Goal: Task Accomplishment & Management: Manage account settings

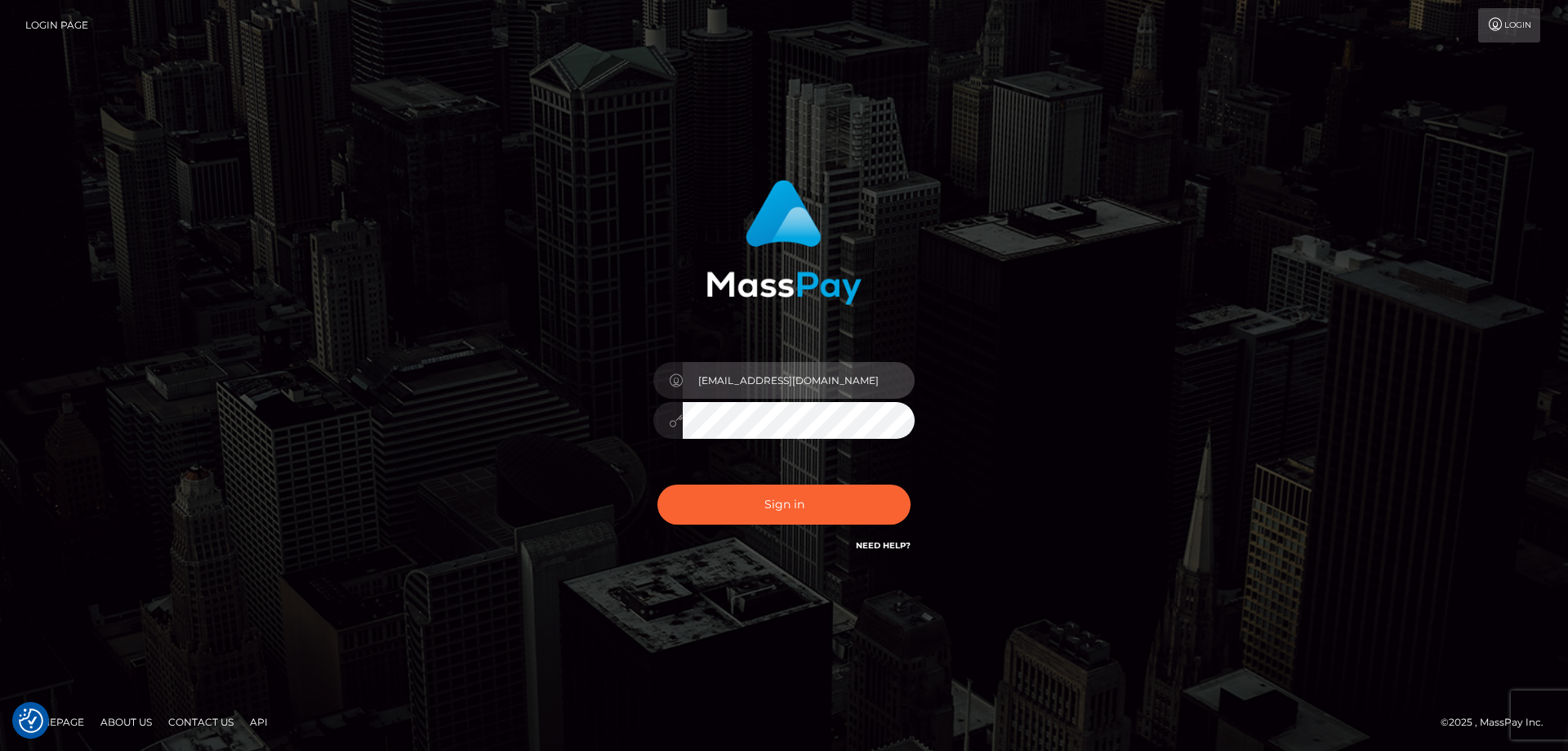
click at [770, 394] on input "[EMAIL_ADDRESS][DOMAIN_NAME]" at bounding box center [798, 380] width 232 height 37
click at [798, 376] on input "[EMAIL_ADDRESS][DOMAIN_NAME]" at bounding box center [798, 380] width 232 height 37
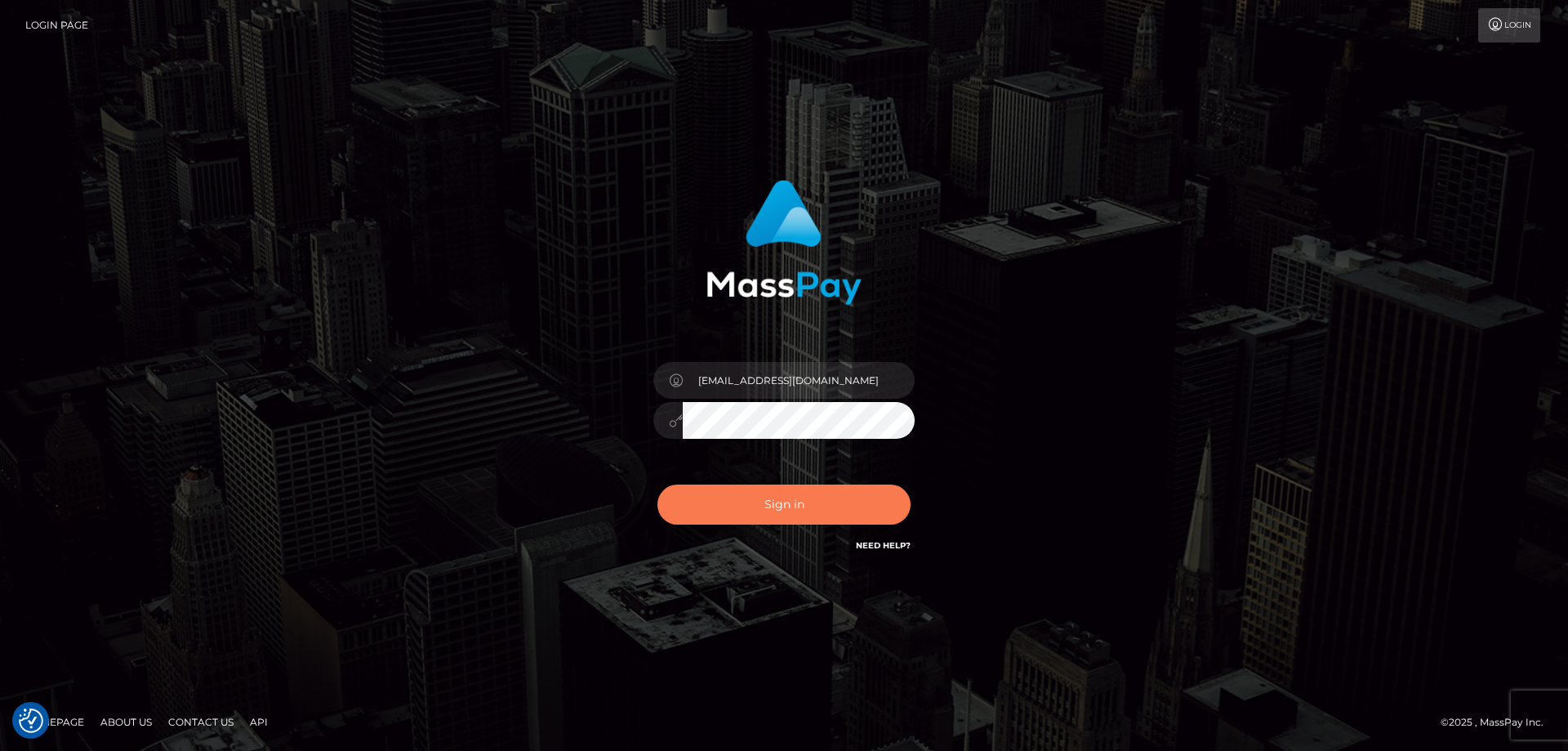
click at [697, 513] on button "Sign in" at bounding box center [784, 505] width 253 height 40
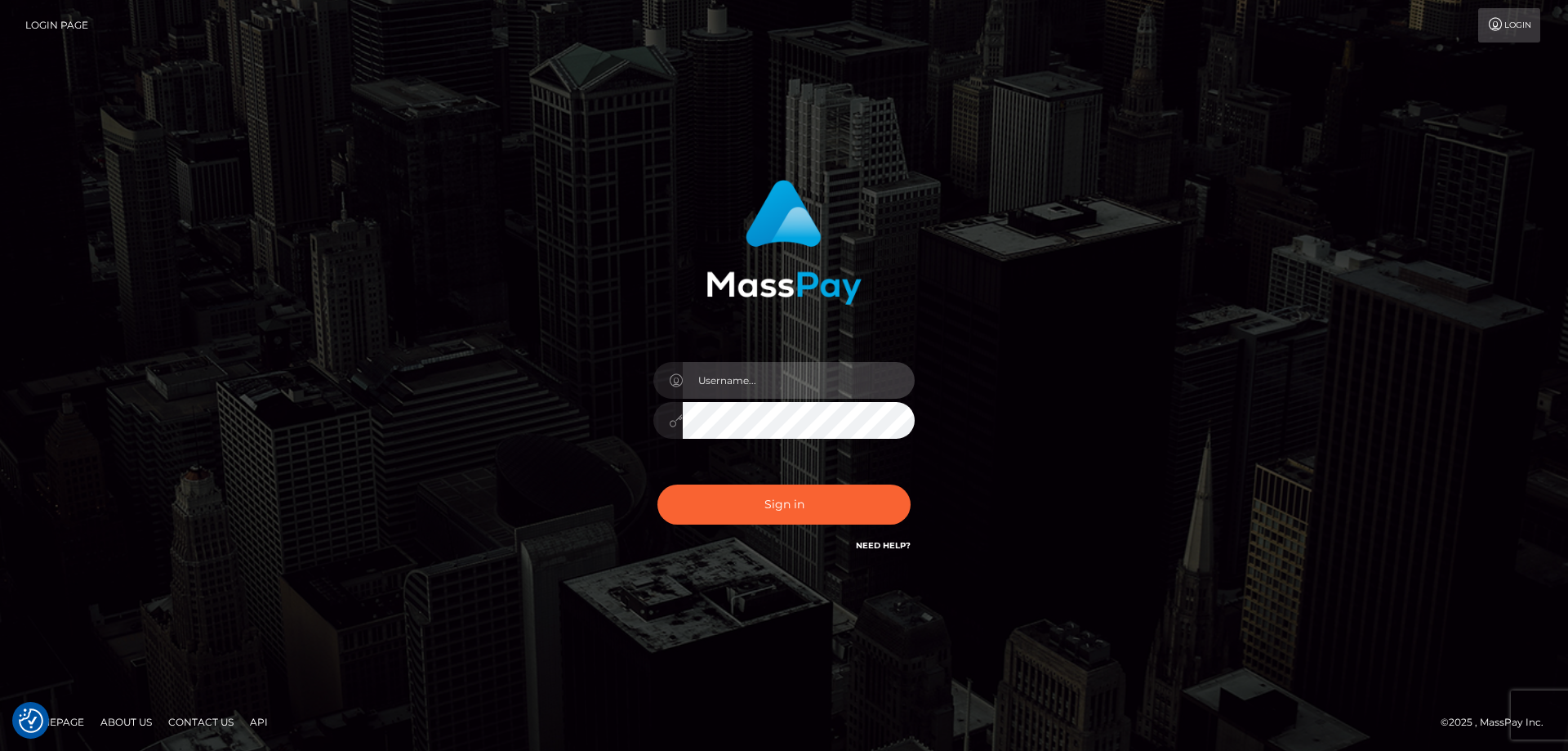
click at [766, 365] on input "text" at bounding box center [798, 380] width 232 height 37
type input "[EMAIL_ADDRESS][DOMAIN_NAME]"
click at [837, 376] on input "[EMAIL_ADDRESS][DOMAIN_NAME]" at bounding box center [798, 380] width 232 height 37
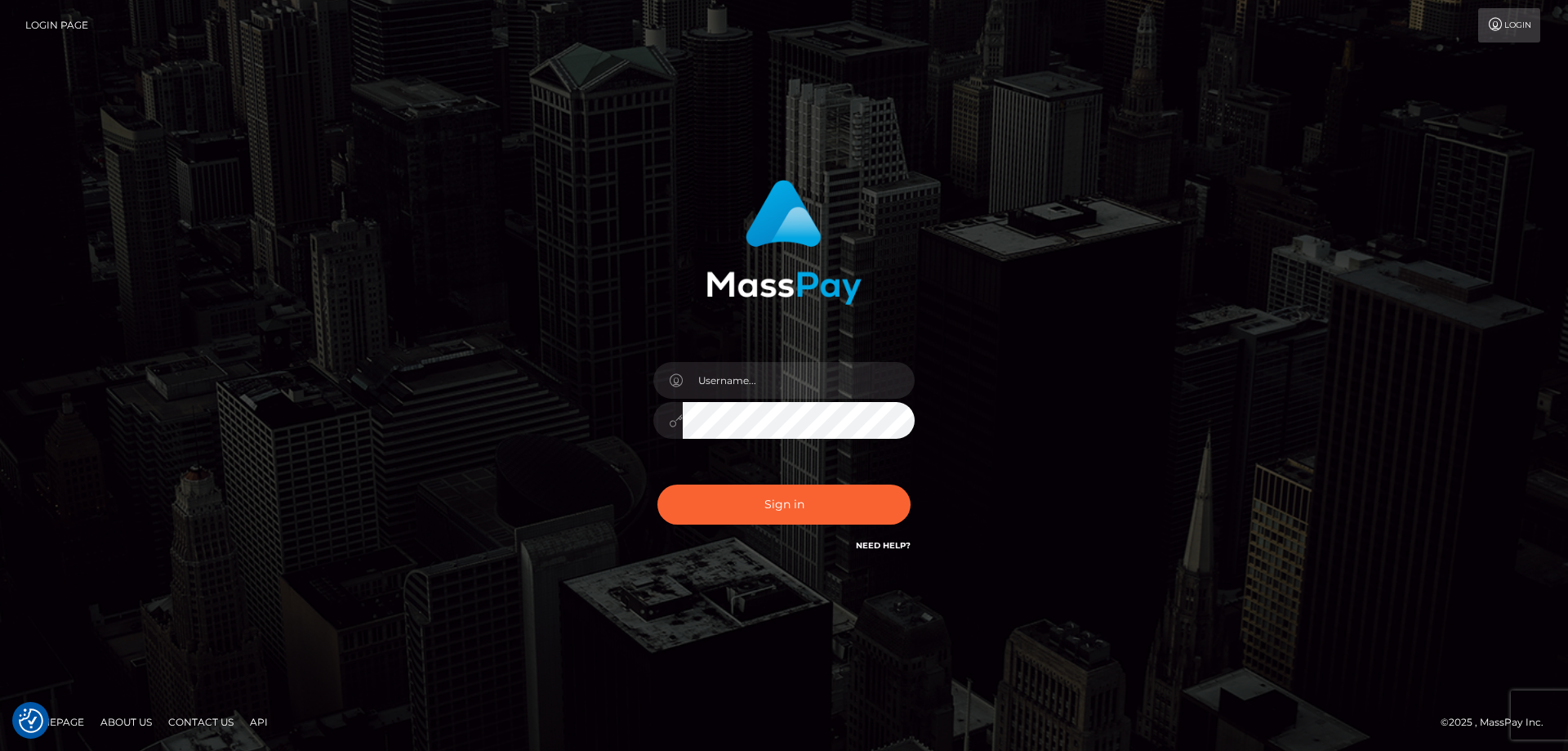
drag, startPoint x: 450, startPoint y: 246, endPoint x: 271, endPoint y: 88, distance: 238.8
click at [450, 246] on div "Sign in" at bounding box center [784, 375] width 931 height 416
